Goal: Find specific page/section: Find specific page/section

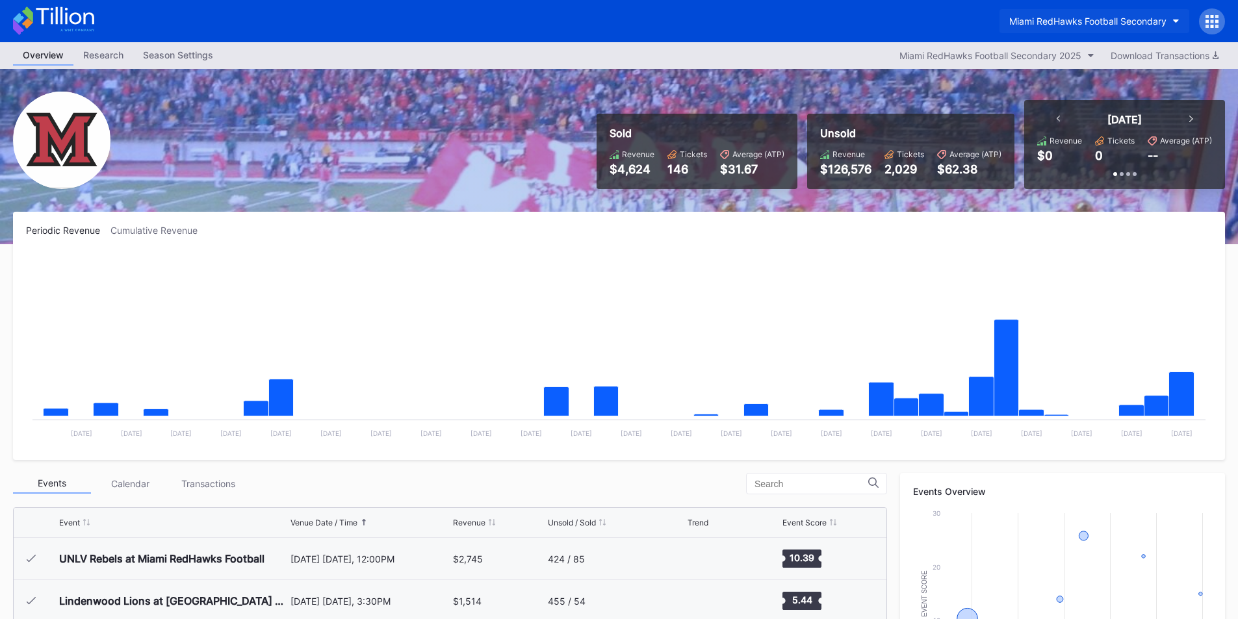
click at [1040, 23] on div "Miami RedHawks Football Secondary" at bounding box center [1087, 21] width 157 height 11
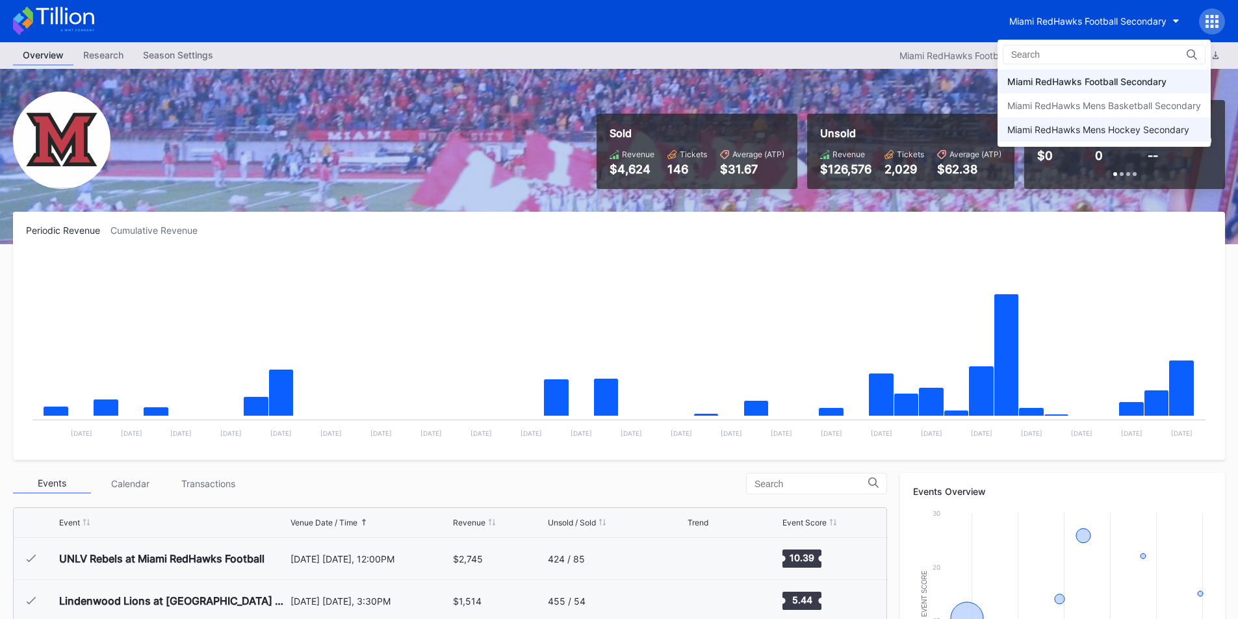
click at [1037, 129] on div "Miami RedHawks Mens Hockey Secondary" at bounding box center [1098, 129] width 182 height 11
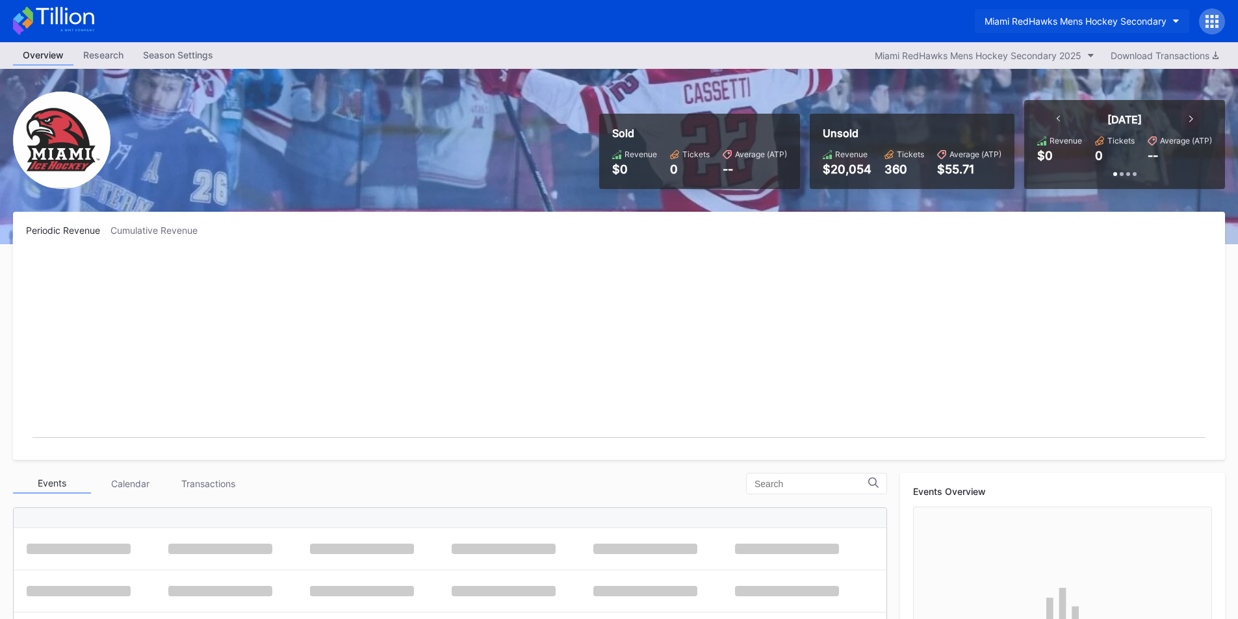
scroll to position [84, 0]
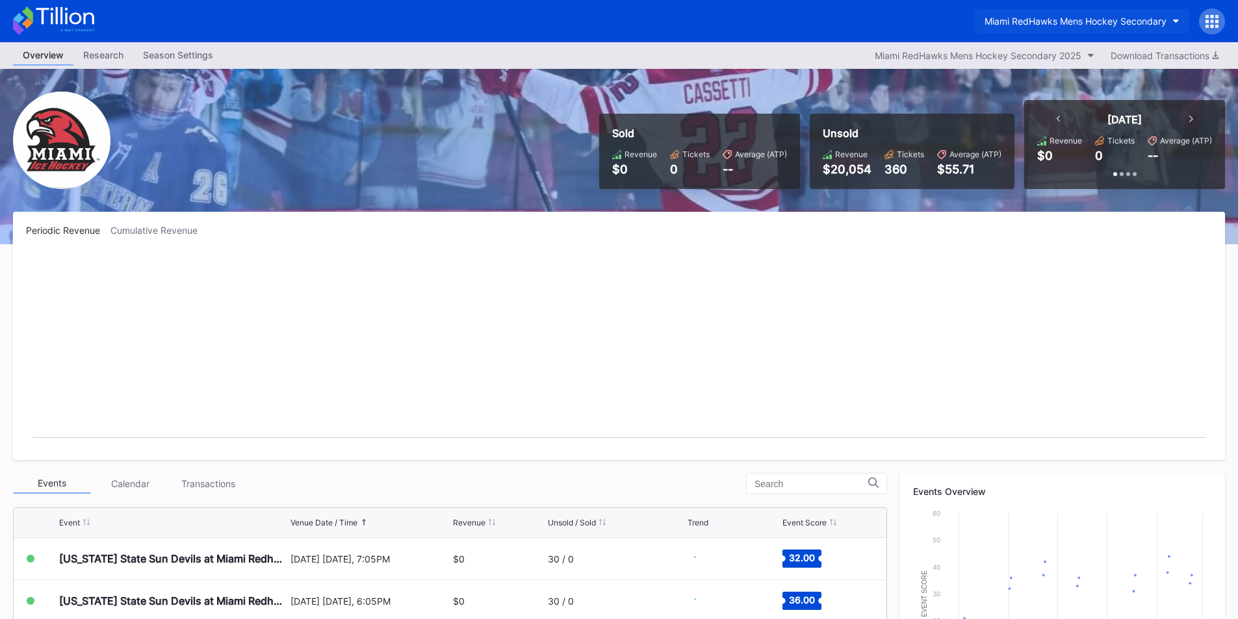
click at [1048, 24] on div "Miami RedHawks Mens Hockey Secondary" at bounding box center [1076, 21] width 182 height 11
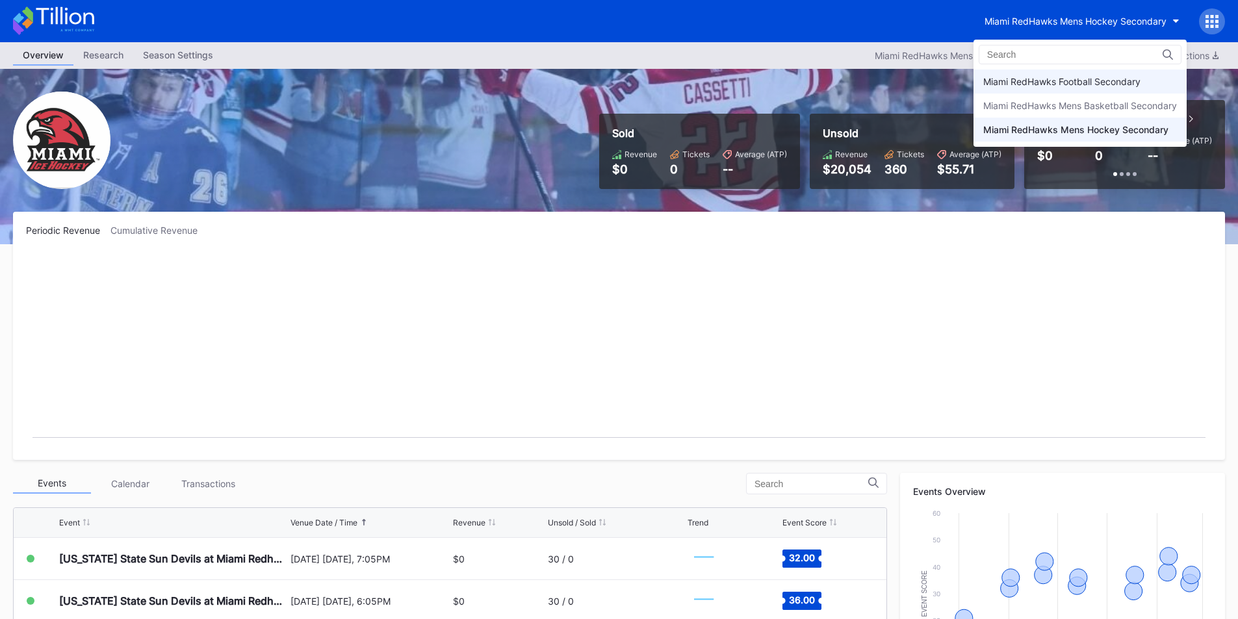
click at [1066, 77] on div "Miami RedHawks Football Secondary" at bounding box center [1061, 81] width 157 height 11
